Goal: Task Accomplishment & Management: Manage account settings

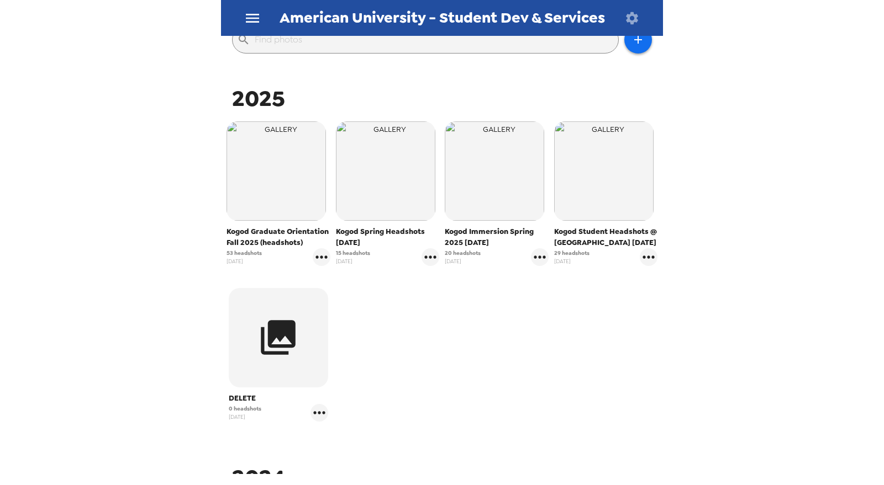
scroll to position [184, 0]
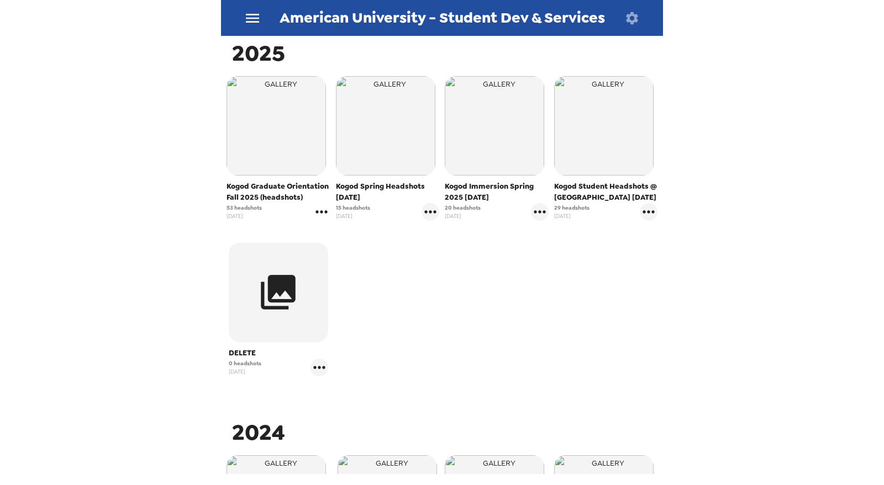
click at [321, 215] on icon "gallery menu" at bounding box center [322, 212] width 18 height 18
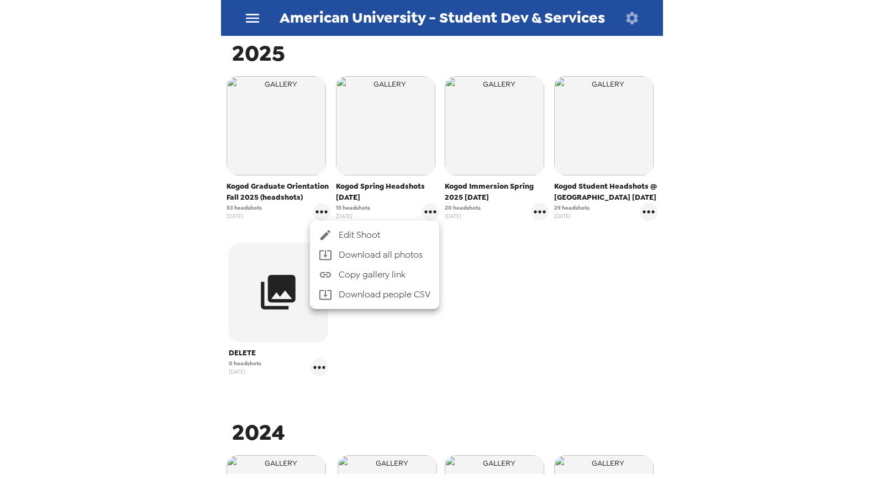
click at [352, 235] on span "Edit Shoot" at bounding box center [385, 235] width 92 height 13
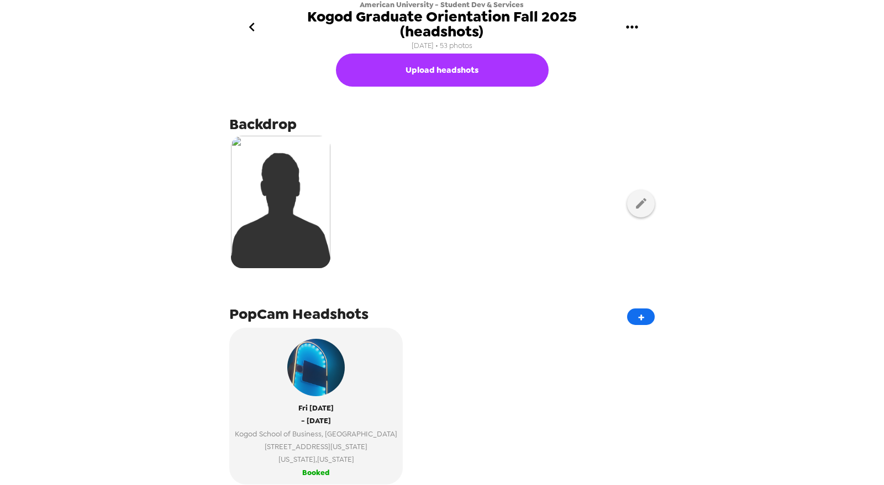
scroll to position [245, 0]
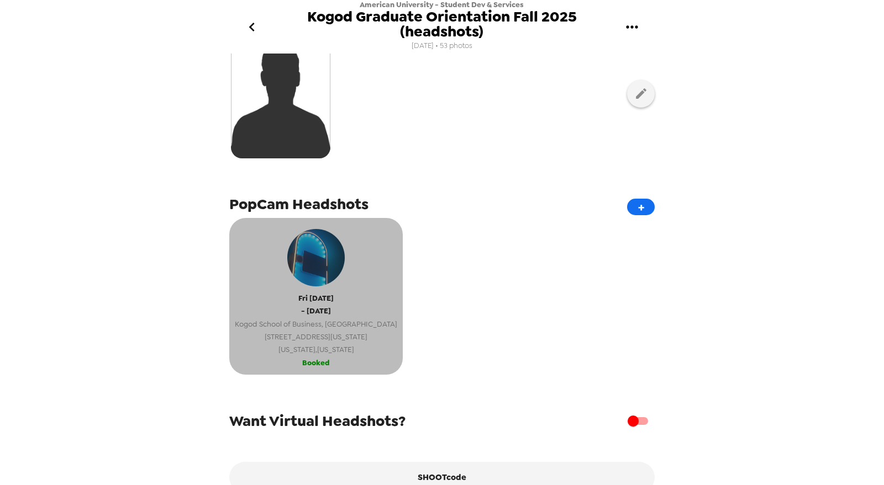
click at [332, 321] on span "Kogod School of Business, American University" at bounding box center [316, 324] width 162 height 13
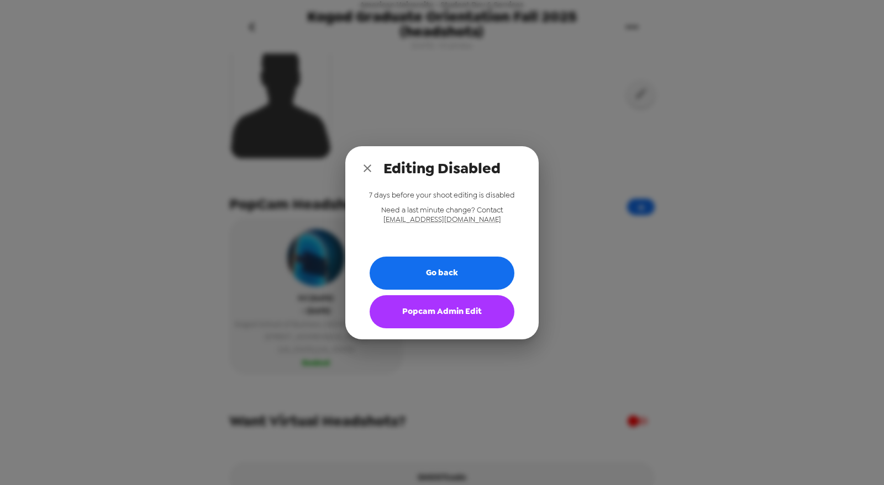
click at [420, 318] on button "Popcam Admin Edit" at bounding box center [441, 311] width 145 height 33
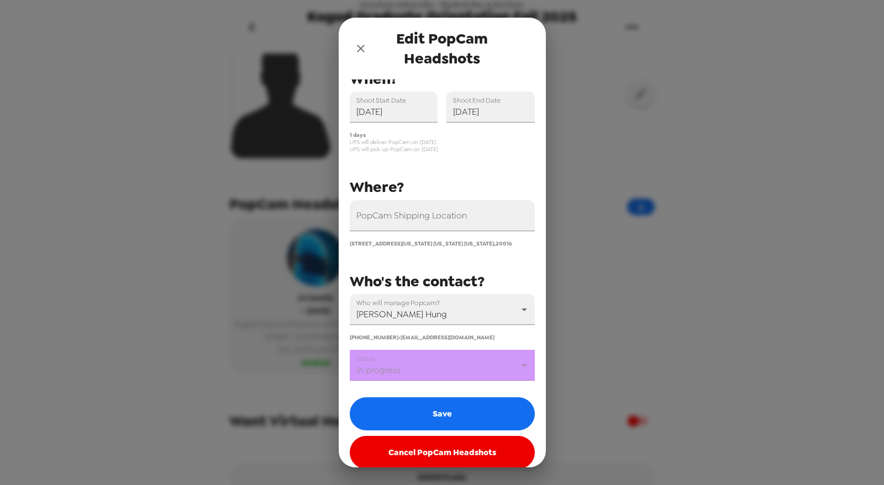
scroll to position [51, 0]
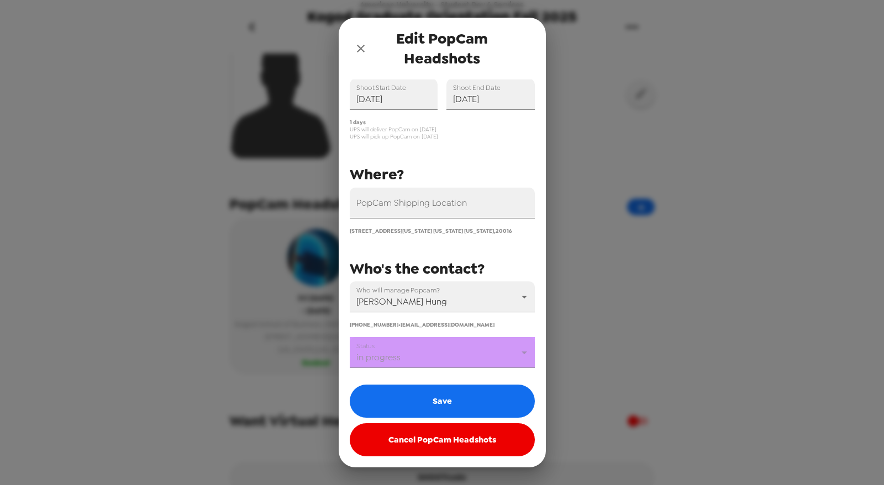
click at [467, 356] on body "American University - Student Dev & Services Kogod Graduate Orientation Fall 20…" at bounding box center [442, 242] width 884 height 485
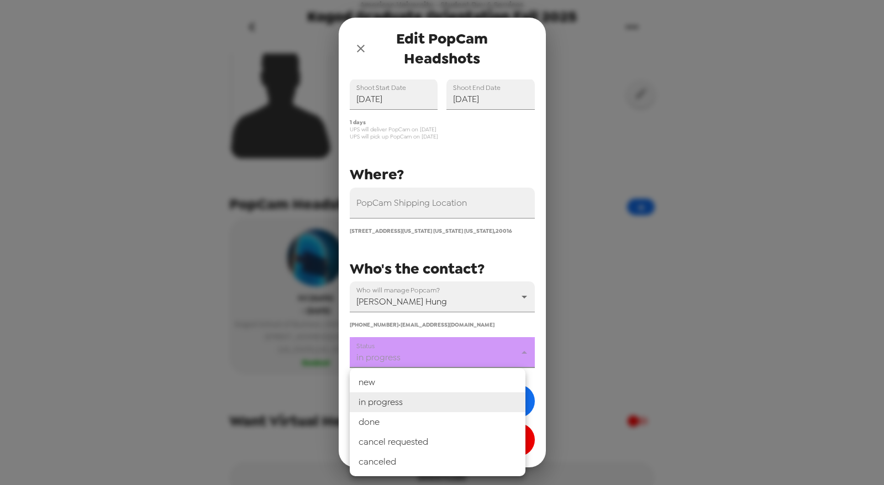
click at [462, 425] on li "done" at bounding box center [438, 423] width 176 height 20
type input "done"
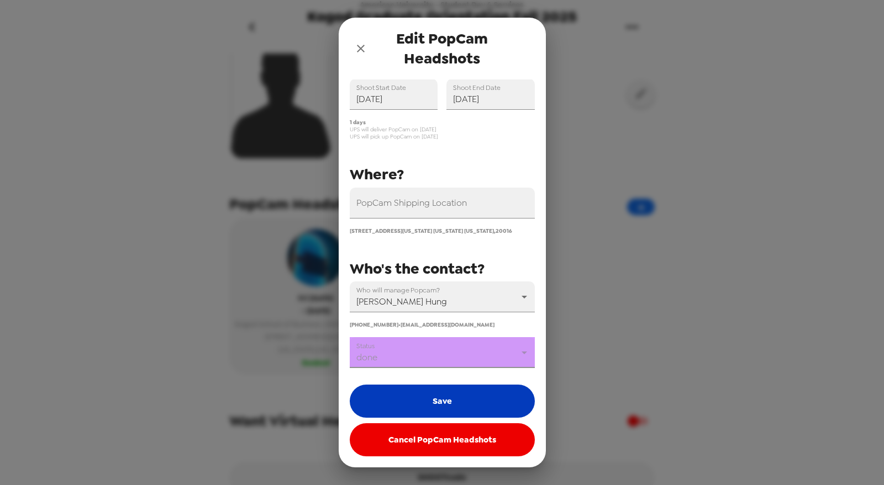
click at [464, 406] on button "Save" at bounding box center [442, 401] width 185 height 33
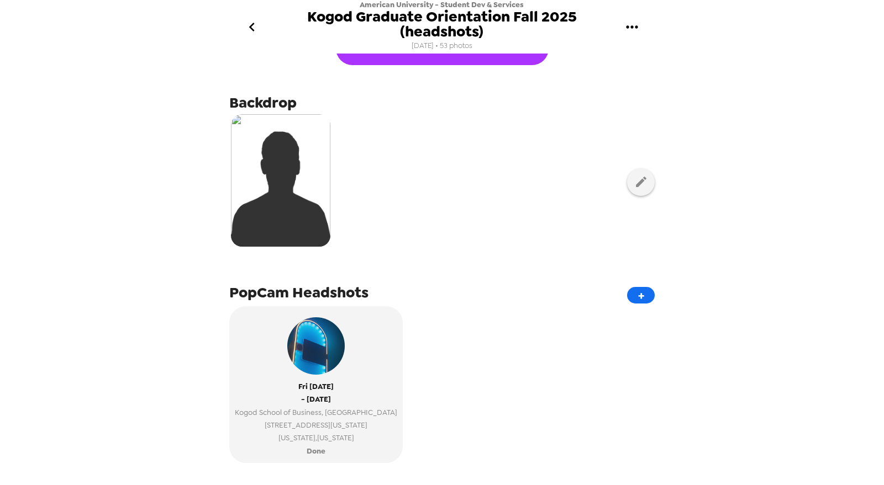
scroll to position [0, 0]
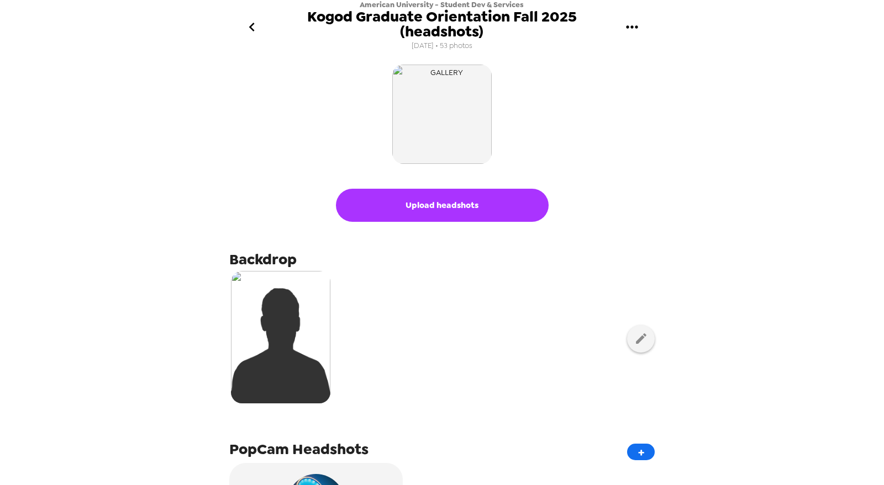
drag, startPoint x: 273, startPoint y: 23, endPoint x: 264, endPoint y: 23, distance: 9.4
click at [271, 23] on span "Kogod Graduate Orientation Fall 2025 (headshots)" at bounding box center [442, 23] width 344 height 29
click at [257, 24] on icon "go back" at bounding box center [252, 27] width 18 height 18
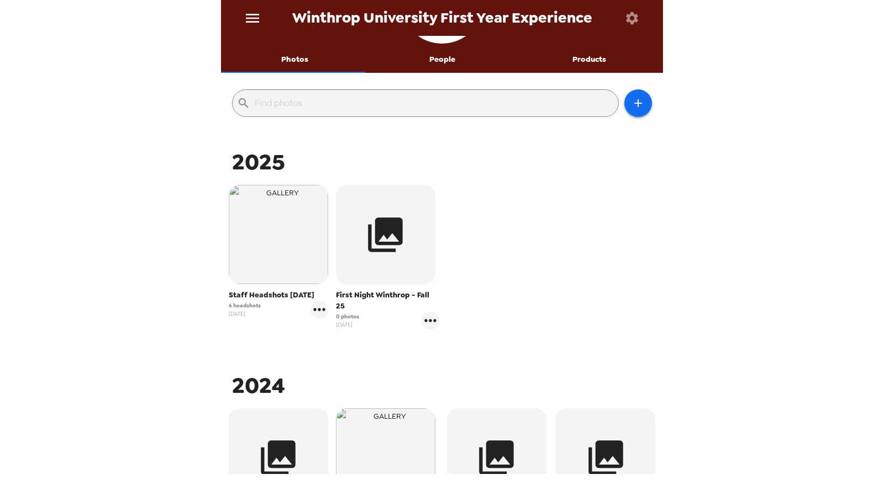
scroll to position [123, 0]
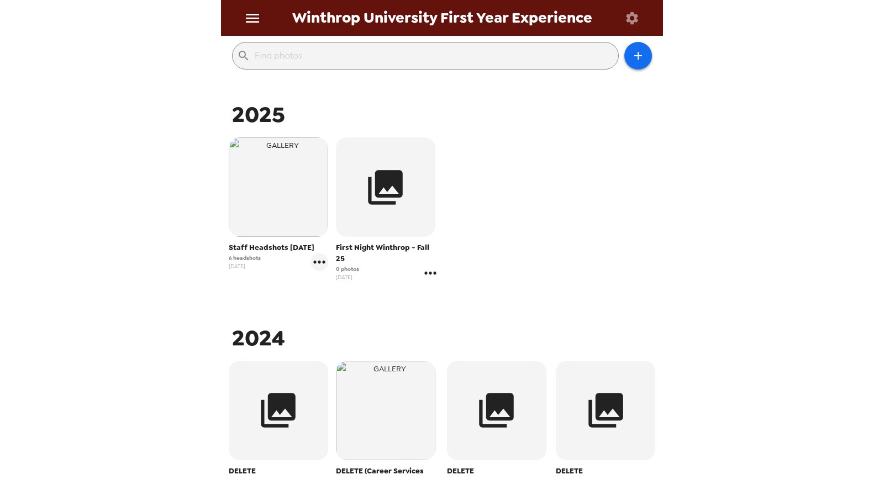
click at [426, 270] on icon "gallery menu" at bounding box center [430, 274] width 18 height 18
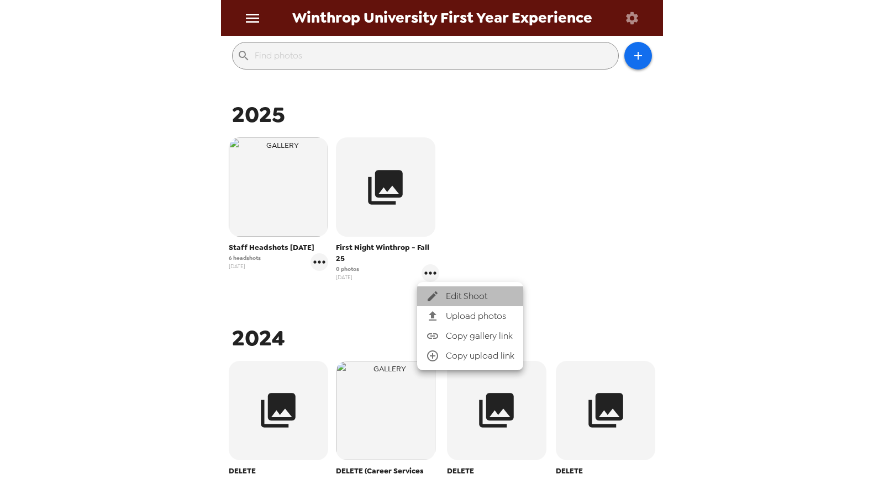
click at [461, 293] on span "Edit Shoot" at bounding box center [480, 296] width 68 height 13
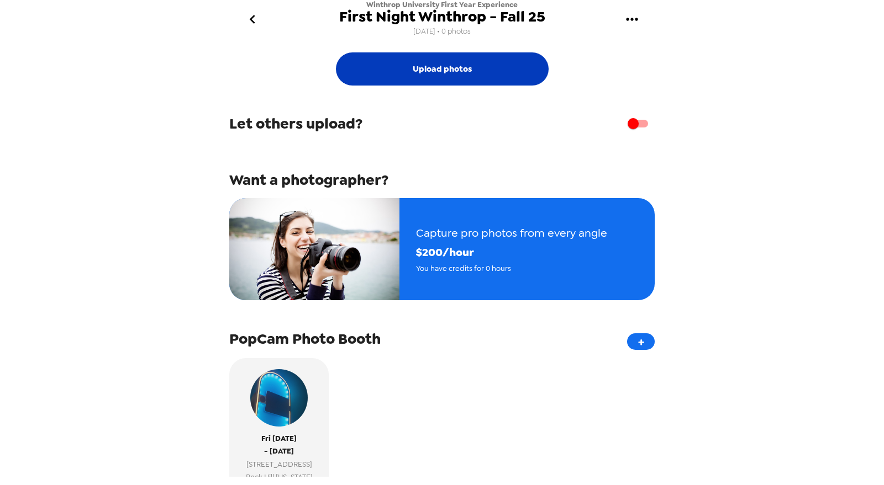
click at [473, 70] on button "Upload photos" at bounding box center [442, 68] width 213 height 33
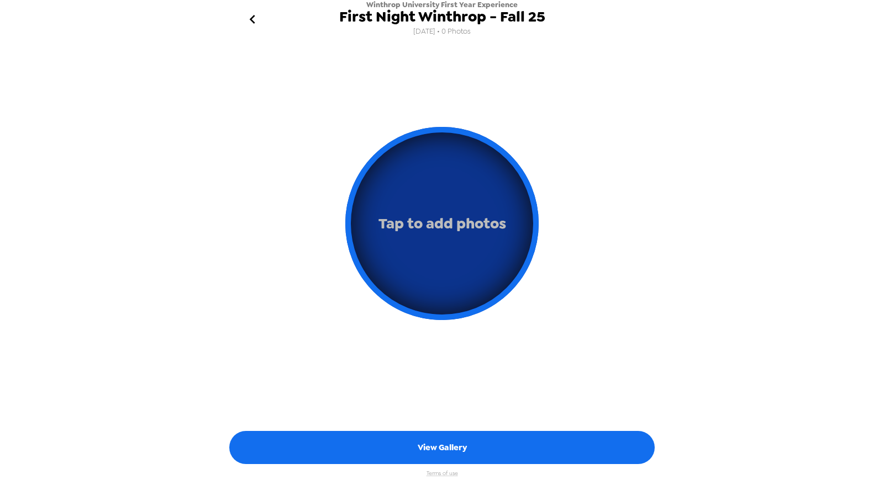
click at [456, 254] on button "Tap to add photos" at bounding box center [441, 223] width 193 height 193
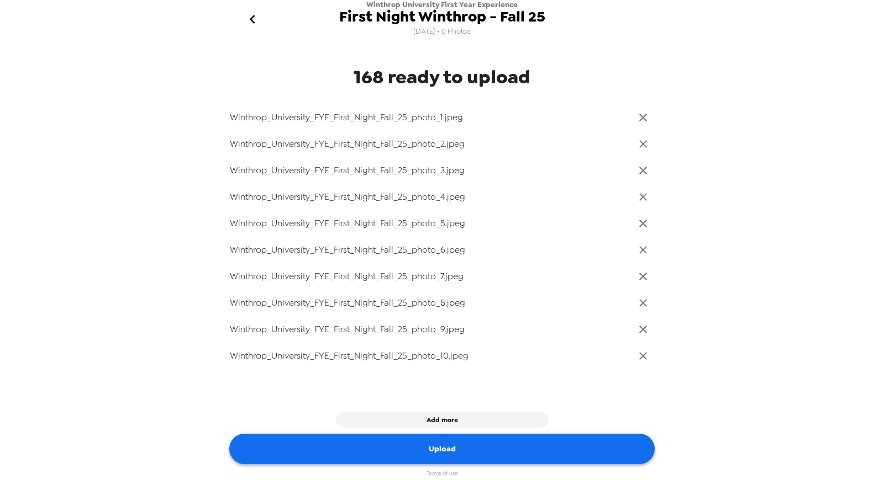
click at [459, 456] on button "Upload" at bounding box center [441, 449] width 425 height 30
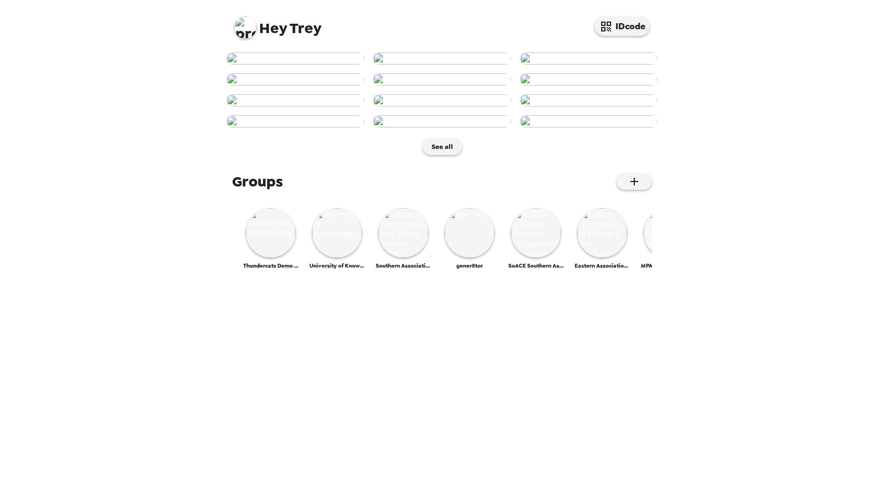
click at [243, 35] on img at bounding box center [245, 28] width 22 height 22
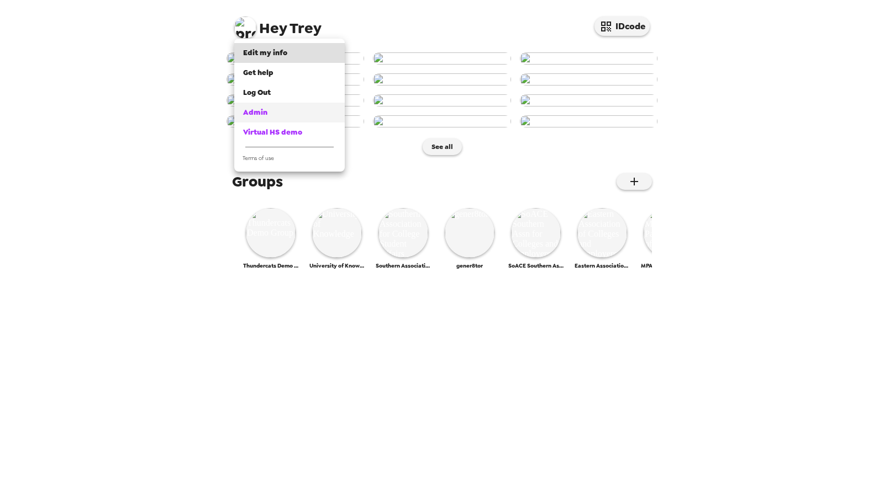
click at [270, 115] on div "Admin" at bounding box center [289, 112] width 93 height 11
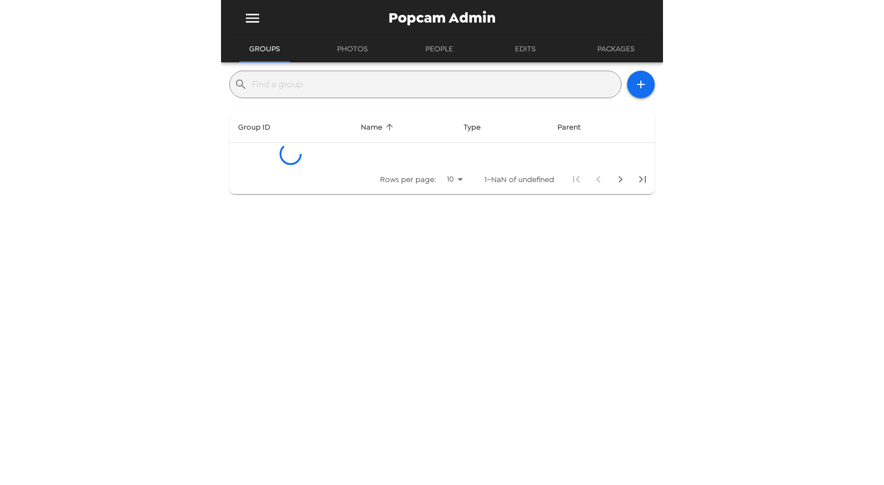
click at [378, 80] on input "text" at bounding box center [434, 85] width 365 height 18
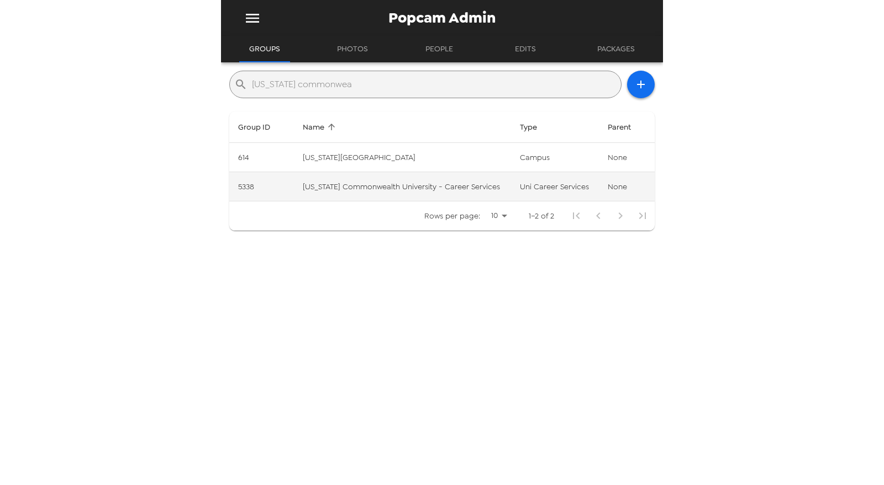
type input "[US_STATE] commonwea"
click at [423, 193] on td "[US_STATE] Commonwealth University - Career Services" at bounding box center [402, 186] width 217 height 29
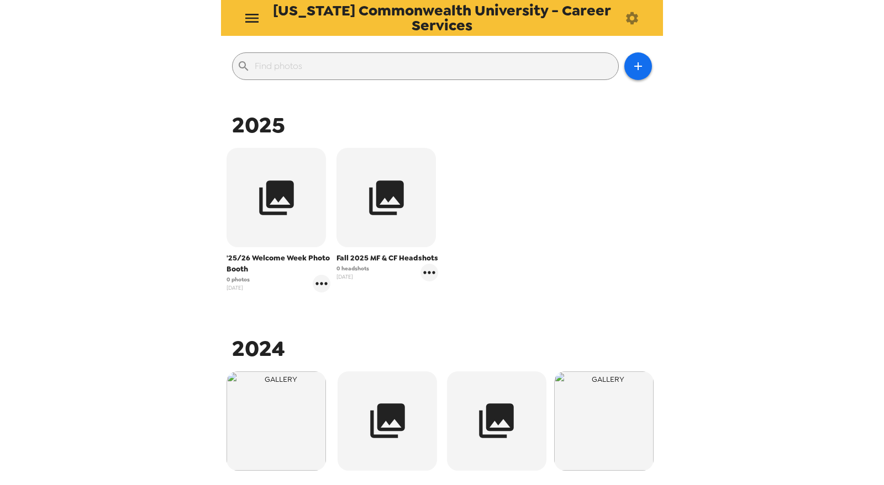
scroll to position [123, 0]
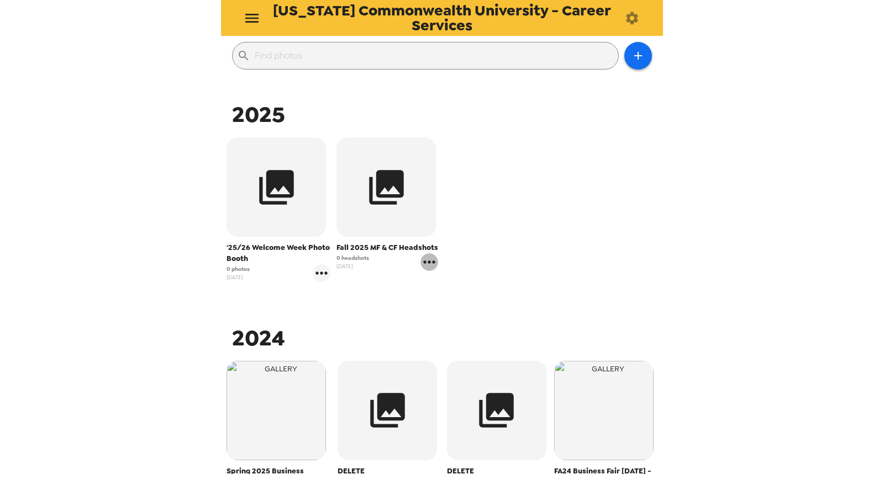
click at [427, 260] on icon "gallery menu" at bounding box center [429, 262] width 18 height 18
click at [456, 289] on span "Edit Shoot" at bounding box center [491, 285] width 92 height 13
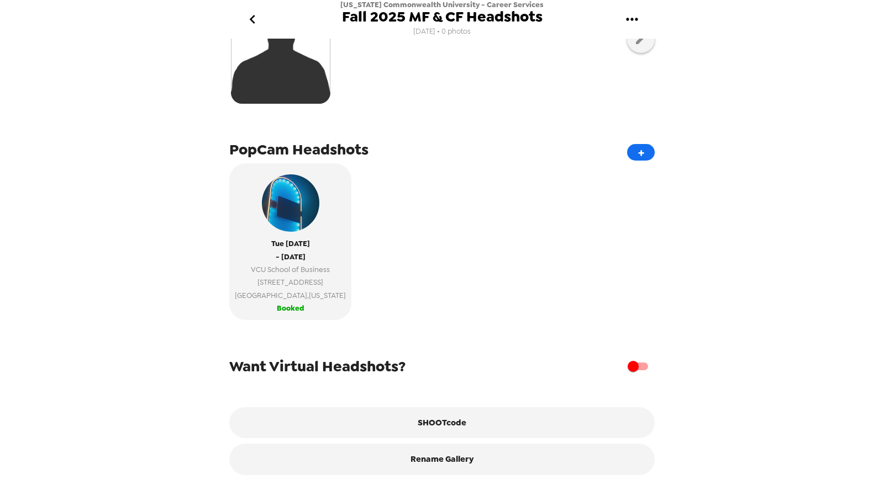
scroll to position [178, 0]
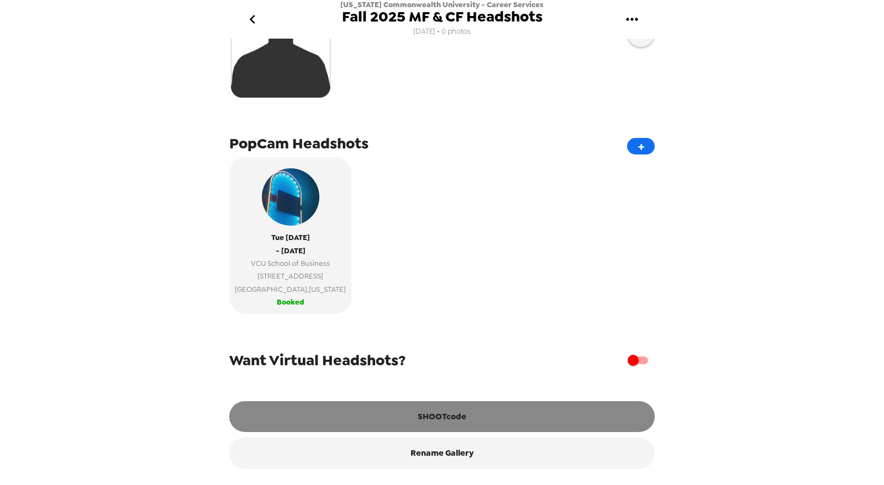
click at [473, 411] on button "SHOOTcode" at bounding box center [441, 417] width 425 height 31
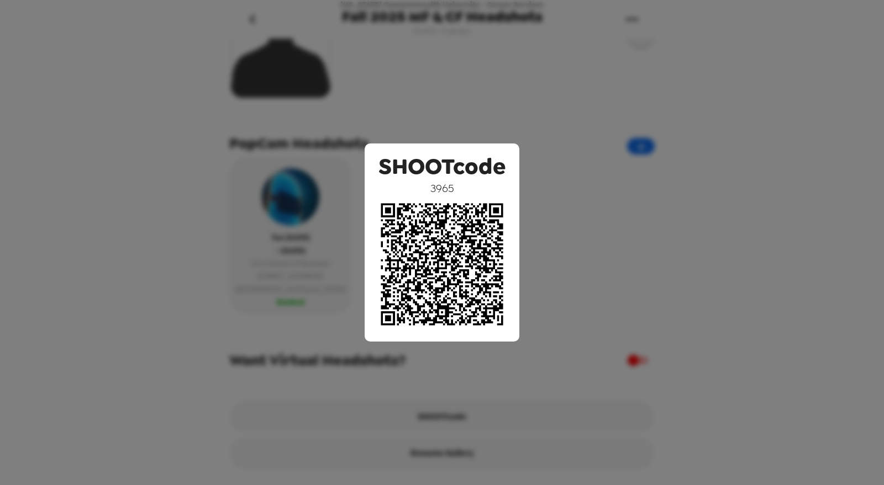
click at [501, 86] on div "SHOOTcode 3965" at bounding box center [442, 242] width 884 height 485
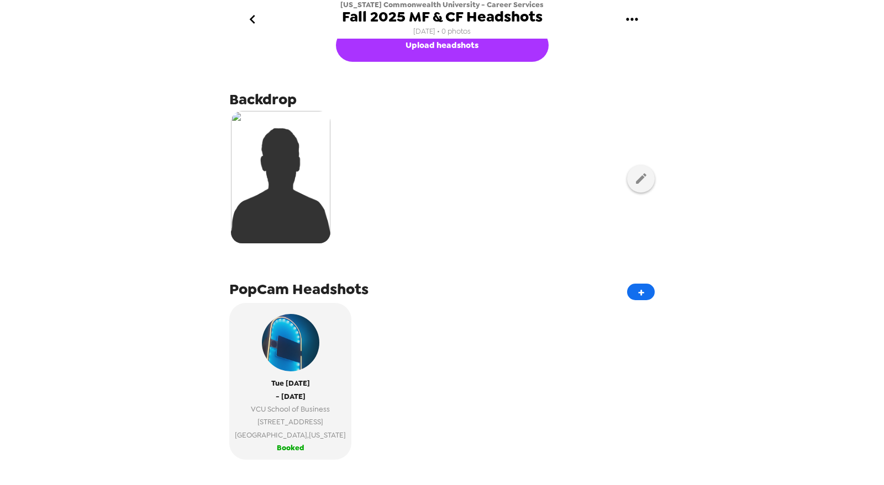
scroll to position [0, 0]
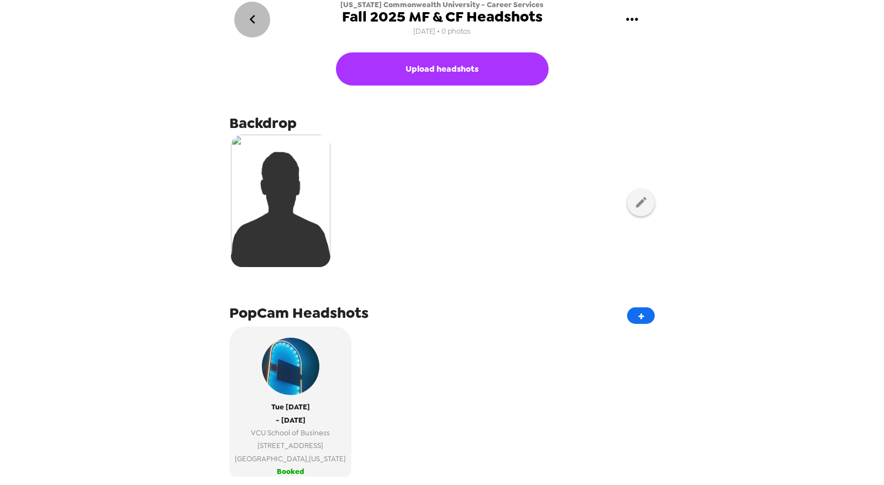
click at [247, 18] on icon "go back" at bounding box center [253, 19] width 18 height 18
